Goal: Information Seeking & Learning: Learn about a topic

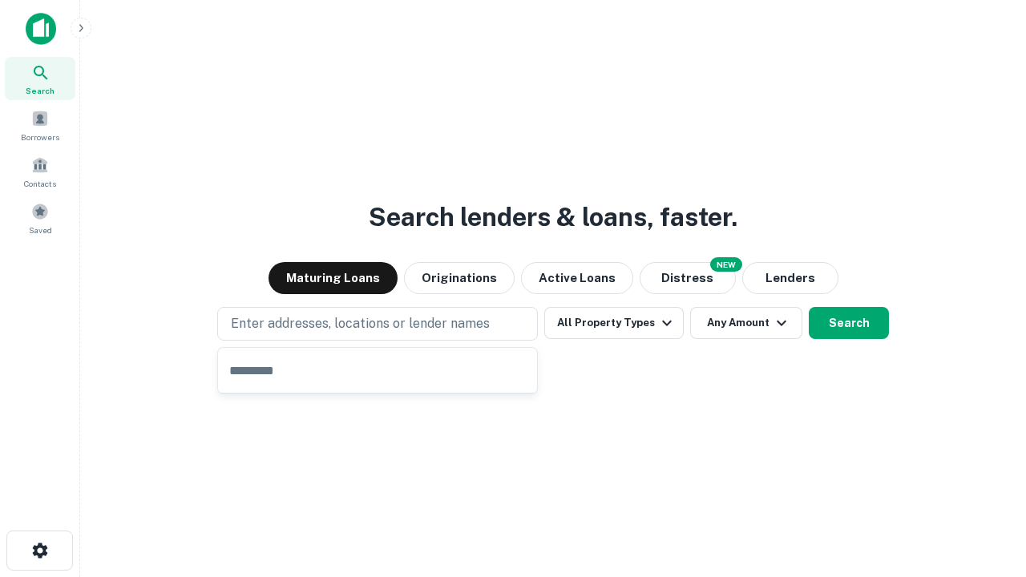
type input "**********"
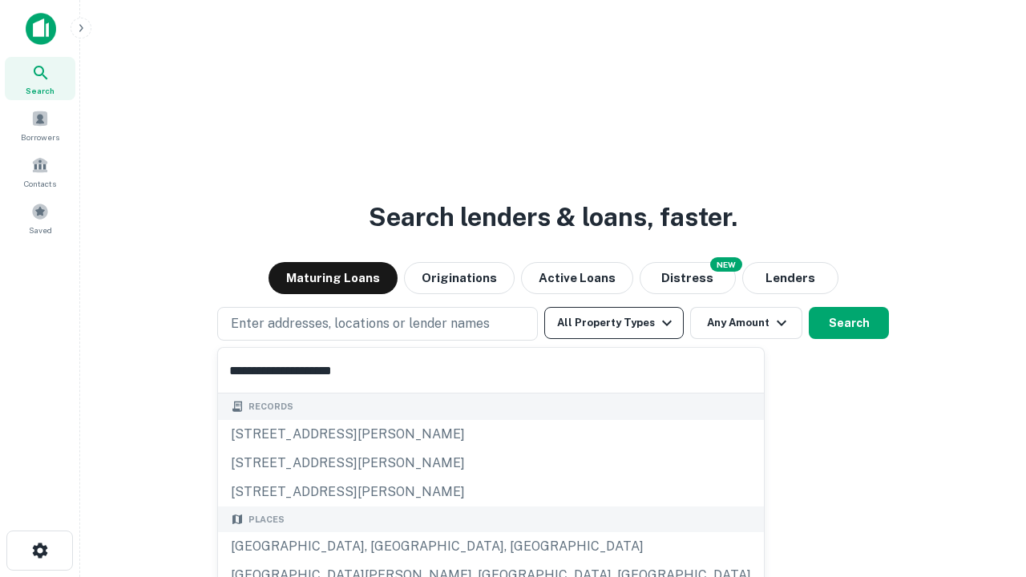
click at [614, 323] on button "All Property Types" at bounding box center [613, 323] width 139 height 32
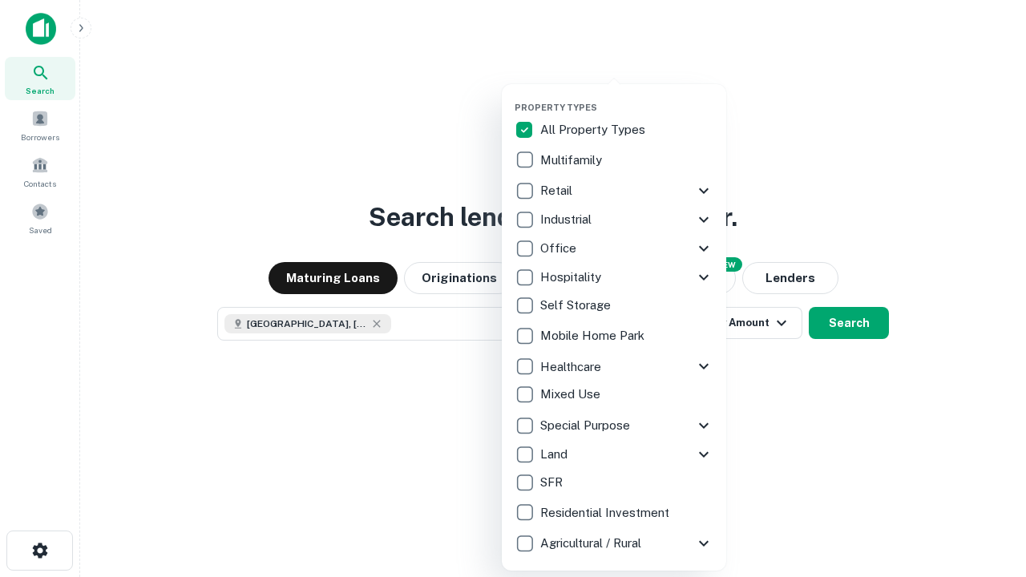
click at [627, 97] on button "button" at bounding box center [627, 97] width 224 height 1
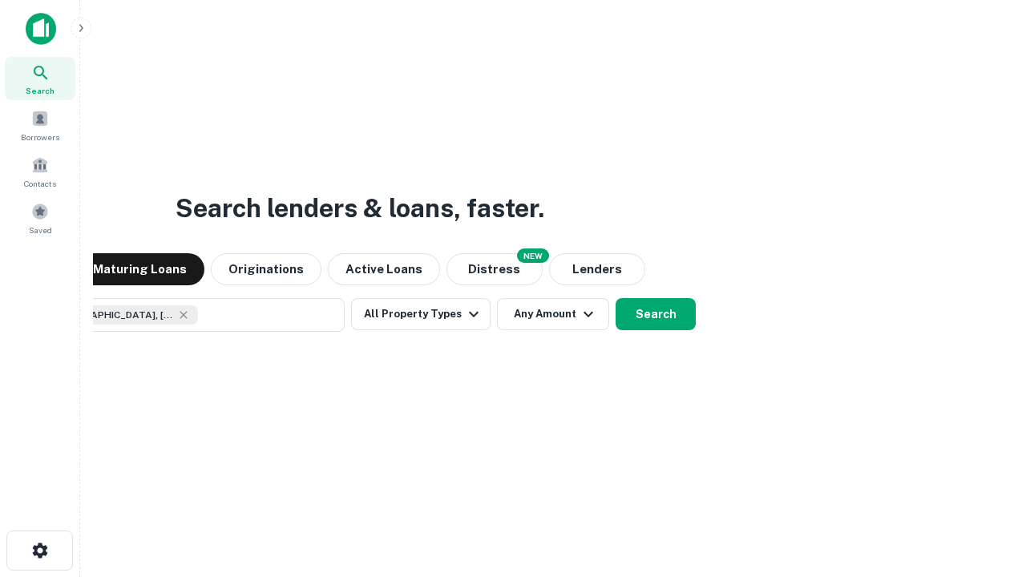
scroll to position [26, 0]
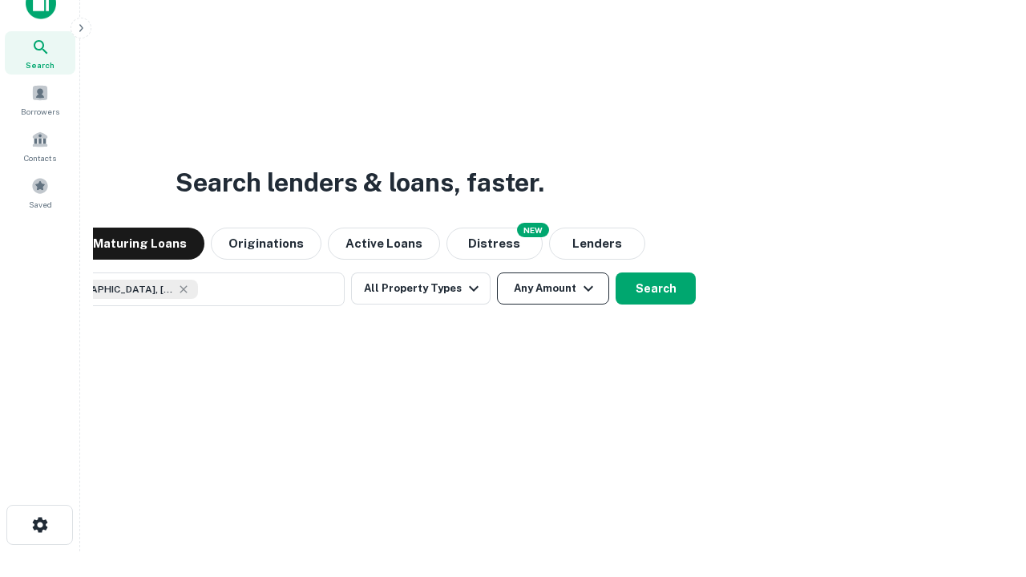
click at [497, 273] on button "Any Amount" at bounding box center [553, 289] width 112 height 32
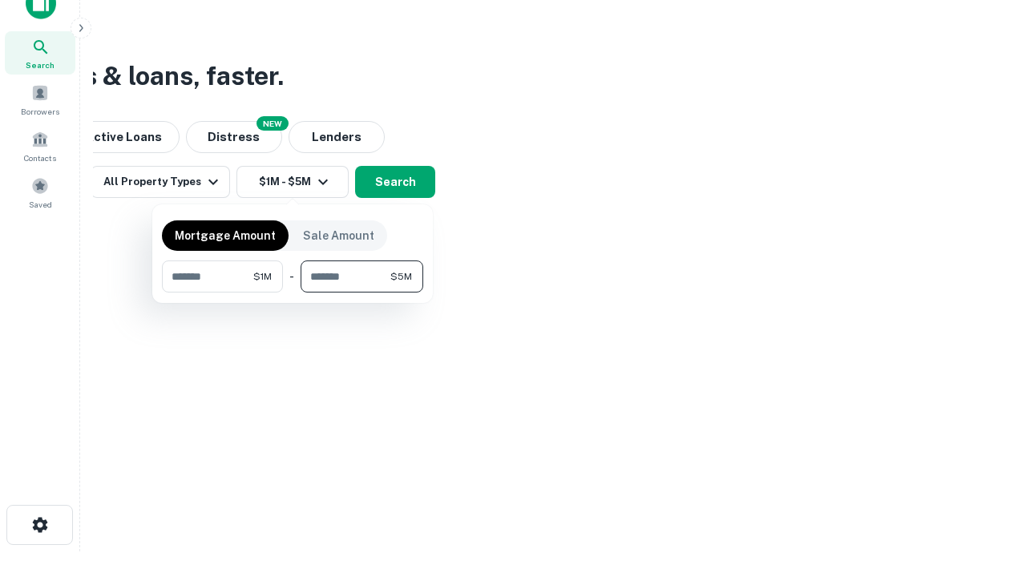
type input "*******"
click at [293, 293] on button "button" at bounding box center [292, 293] width 261 height 1
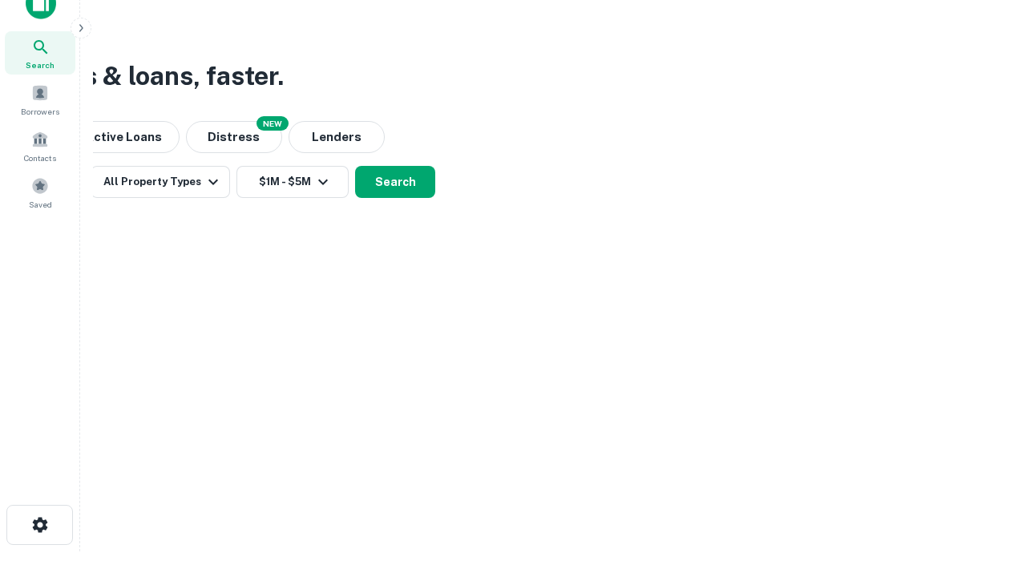
scroll to position [26, 0]
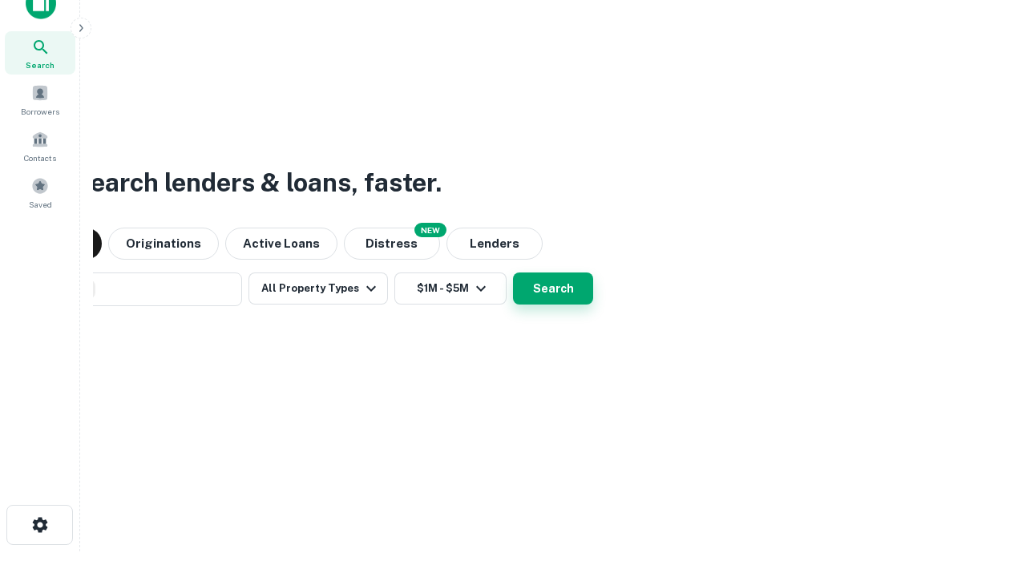
click at [513, 273] on button "Search" at bounding box center [553, 289] width 80 height 32
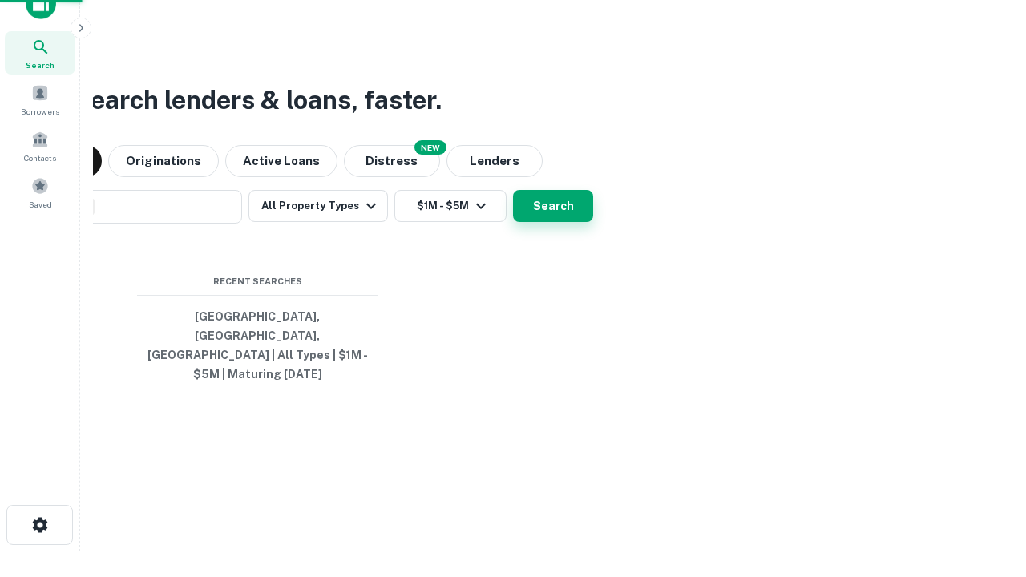
scroll to position [52, 454]
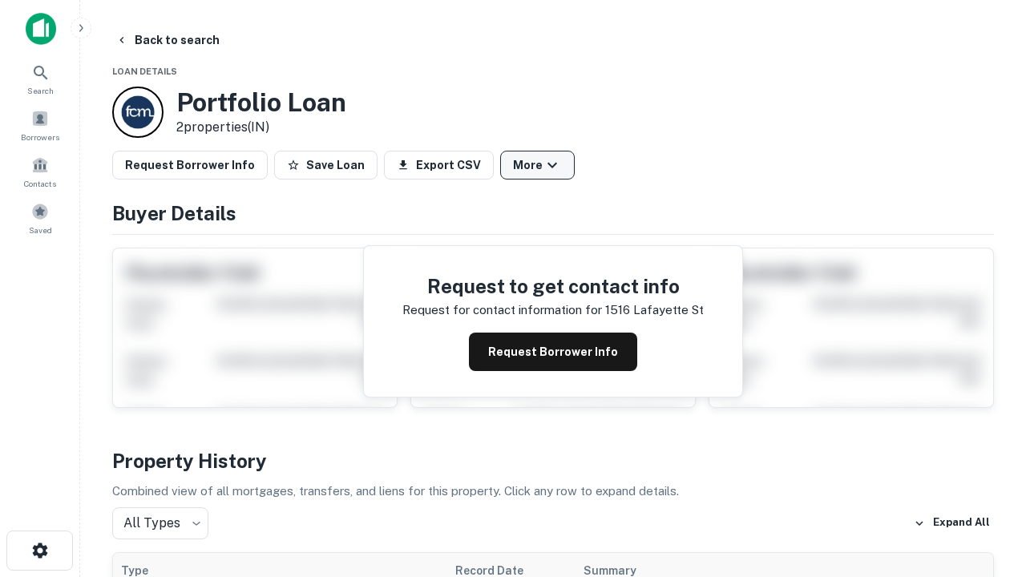
click at [537, 165] on button "More" at bounding box center [537, 165] width 75 height 29
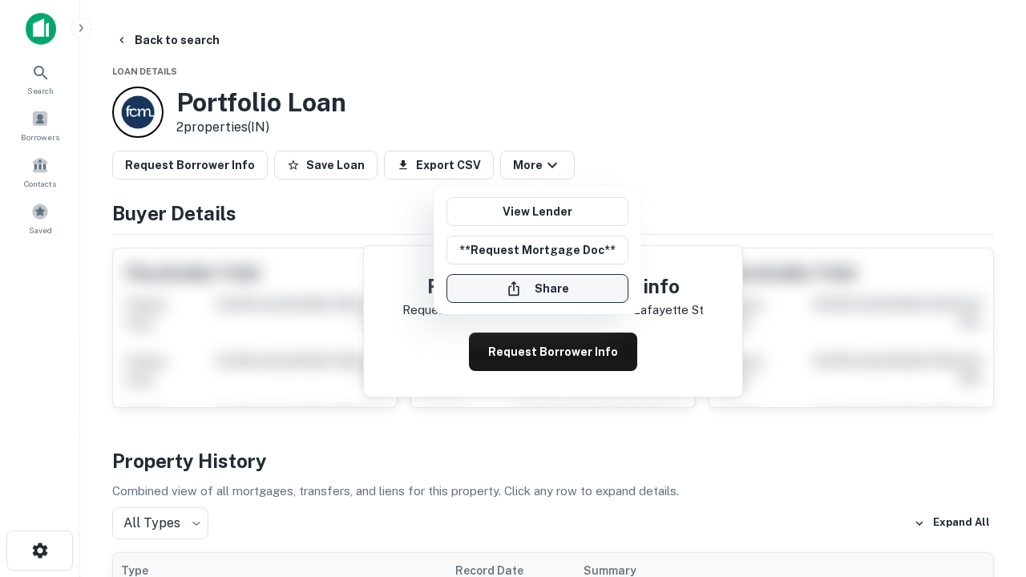
click at [537, 289] on button "Share" at bounding box center [538, 288] width 182 height 29
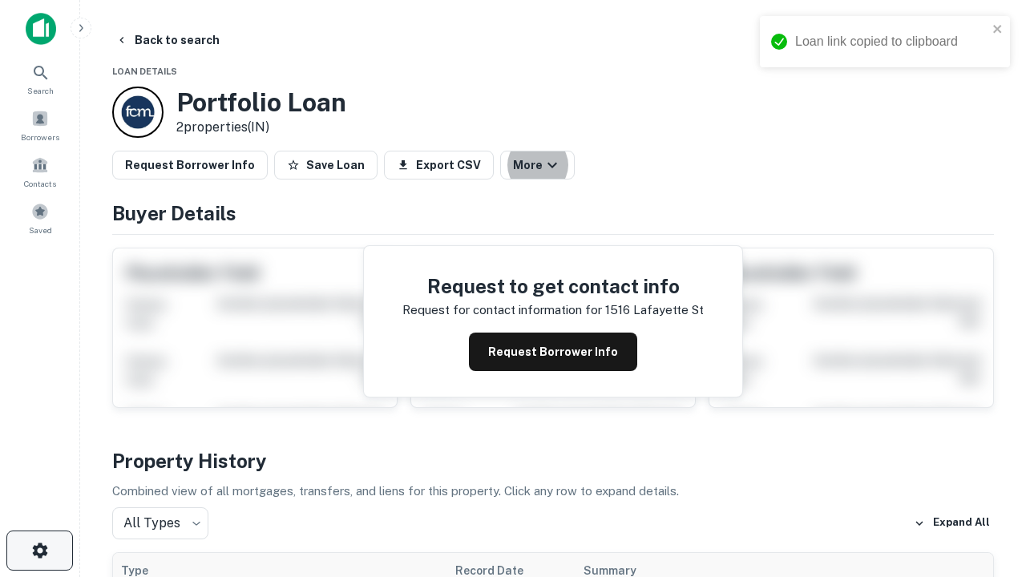
click at [39, 551] on icon "button" at bounding box center [39, 550] width 19 height 19
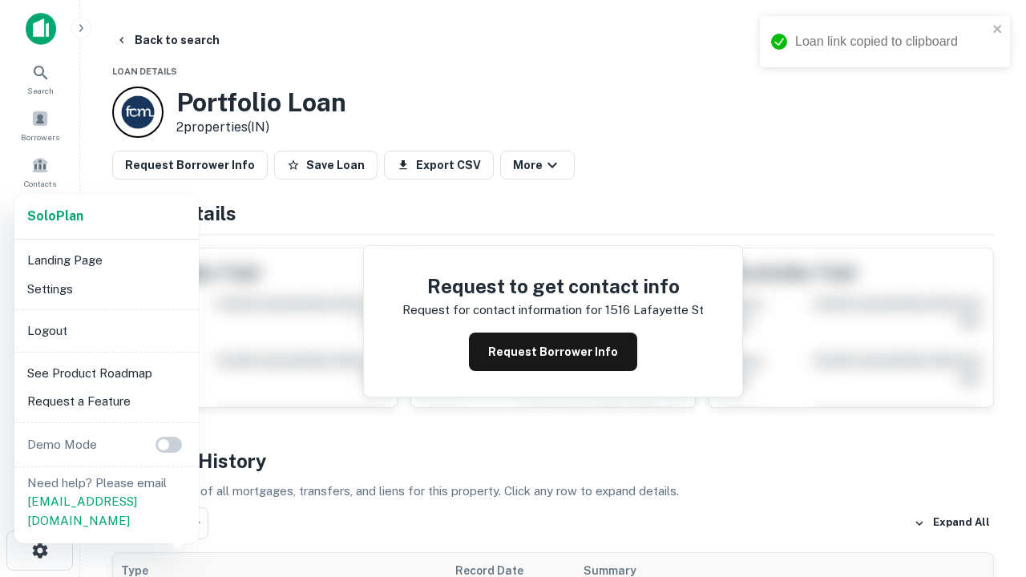
click at [106, 330] on li "Logout" at bounding box center [107, 331] width 172 height 29
